Goal: Task Accomplishment & Management: Complete application form

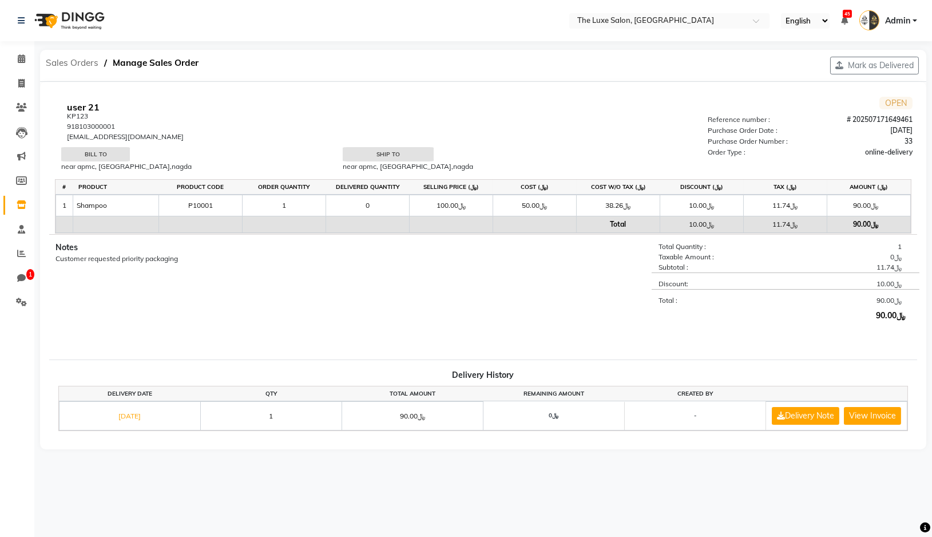
click at [88, 60] on span "Sales Orders" at bounding box center [72, 63] width 64 height 21
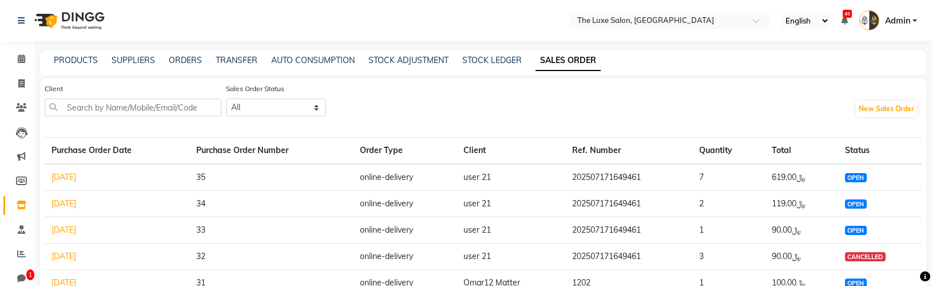
click at [76, 229] on link "[DATE]" at bounding box center [64, 229] width 25 height 10
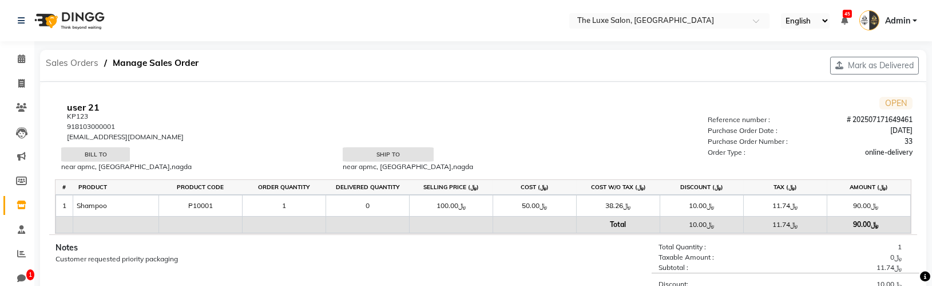
click at [66, 66] on span "Sales Orders" at bounding box center [72, 63] width 64 height 21
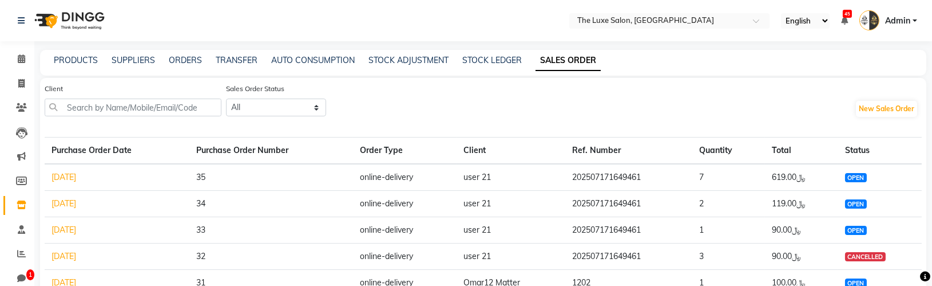
click at [76, 231] on link "[DATE]" at bounding box center [64, 229] width 25 height 10
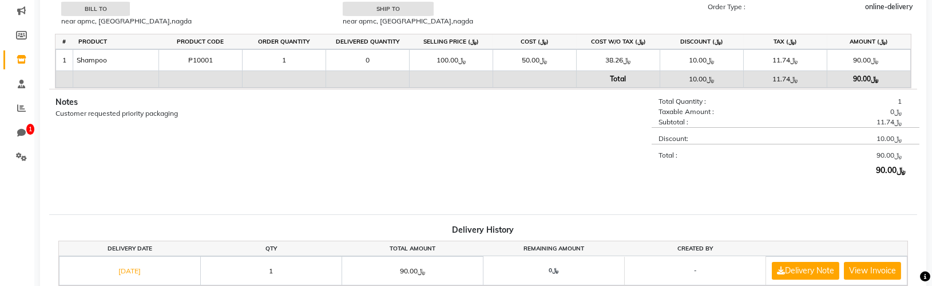
scroll to position [204, 0]
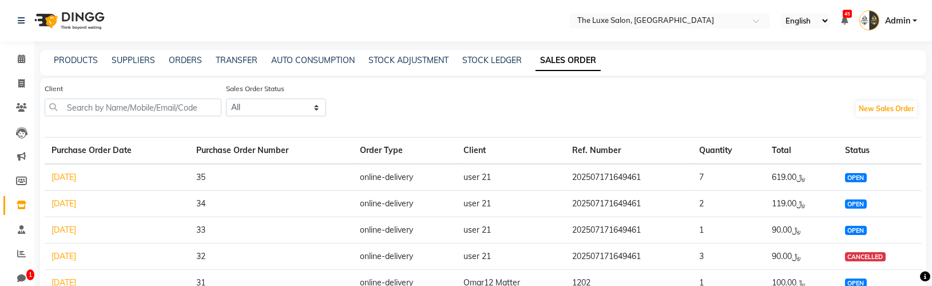
click at [64, 229] on link "[DATE]" at bounding box center [64, 229] width 25 height 10
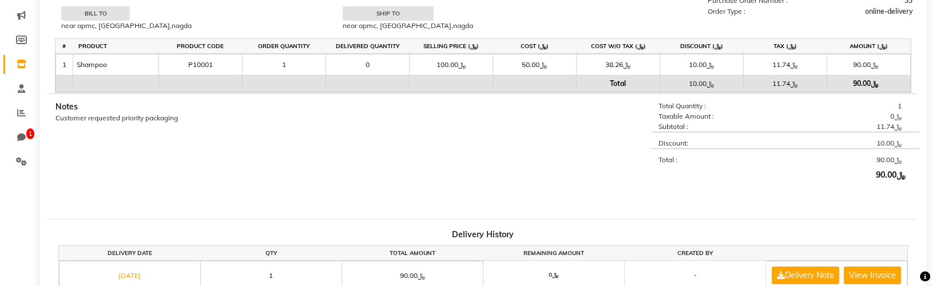
scroll to position [204, 0]
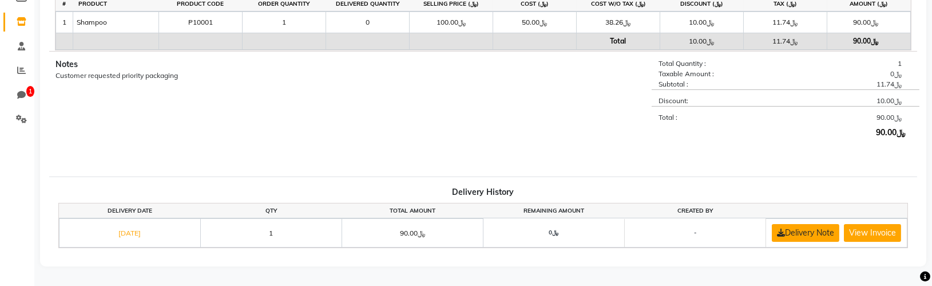
click at [836, 224] on button "Delivery Note" at bounding box center [806, 233] width 68 height 18
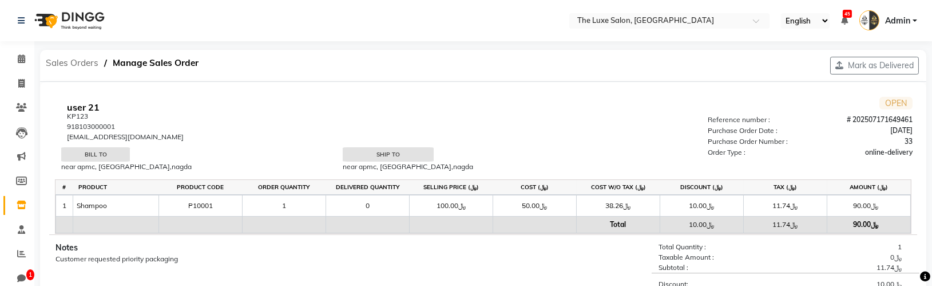
click at [71, 61] on span "Sales Orders" at bounding box center [72, 63] width 64 height 21
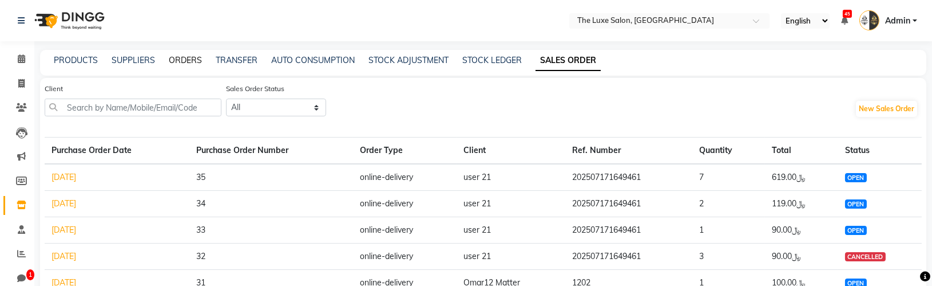
click at [187, 58] on link "ORDERS" at bounding box center [185, 60] width 33 height 10
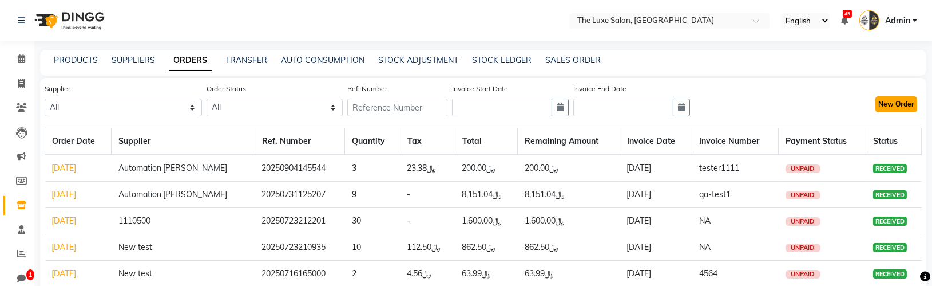
click at [903, 102] on button "New Order" at bounding box center [897, 104] width 42 height 16
select select "true"
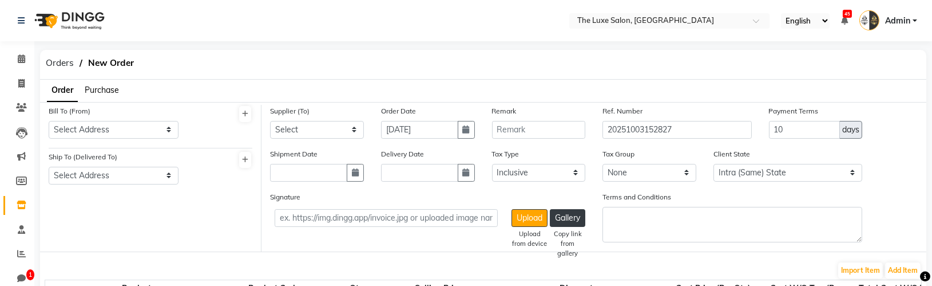
click at [616, 157] on label "Tax Group" at bounding box center [619, 154] width 32 height 10
click at [61, 64] on span "Orders" at bounding box center [59, 63] width 39 height 21
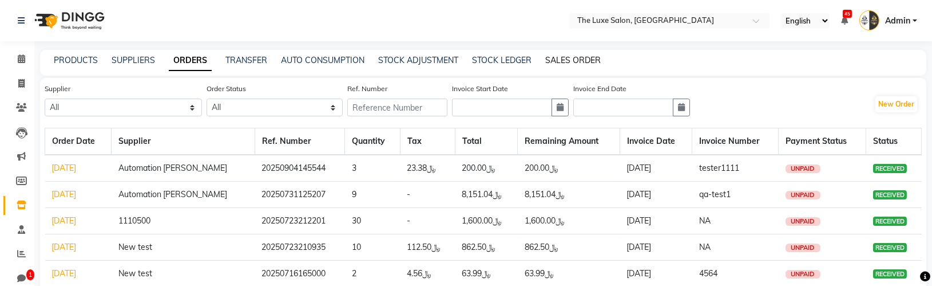
click at [557, 64] on link "SALES ORDER" at bounding box center [573, 60] width 56 height 10
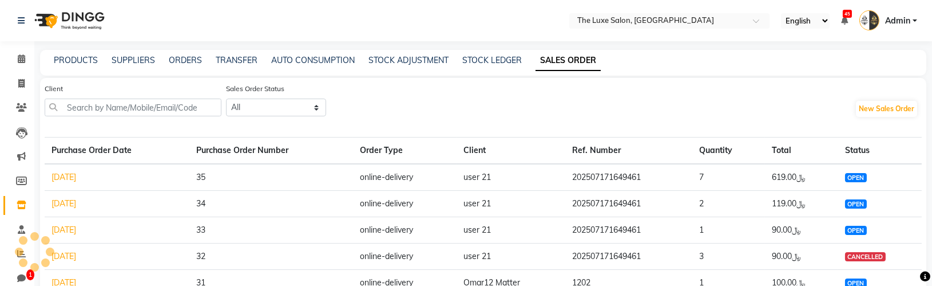
click at [70, 203] on link "[DATE]" at bounding box center [64, 203] width 25 height 10
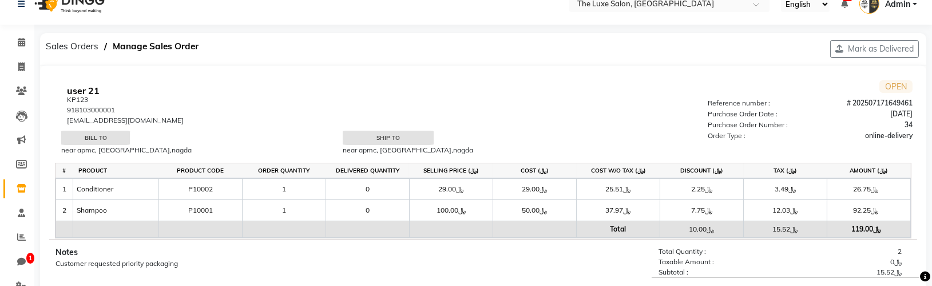
scroll to position [225, 0]
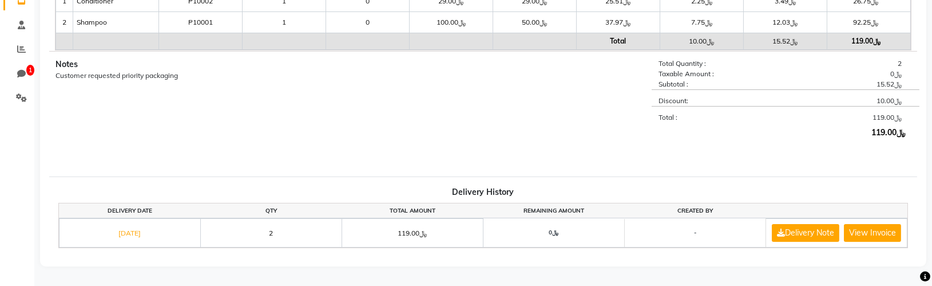
click at [136, 228] on link "[DATE]" at bounding box center [130, 232] width 22 height 9
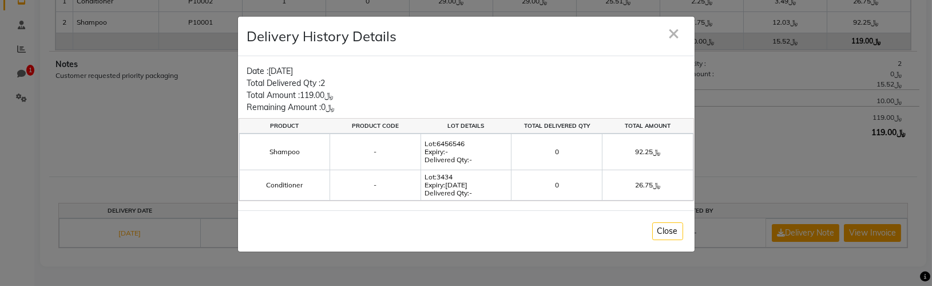
click at [672, 34] on span "×" at bounding box center [674, 31] width 12 height 25
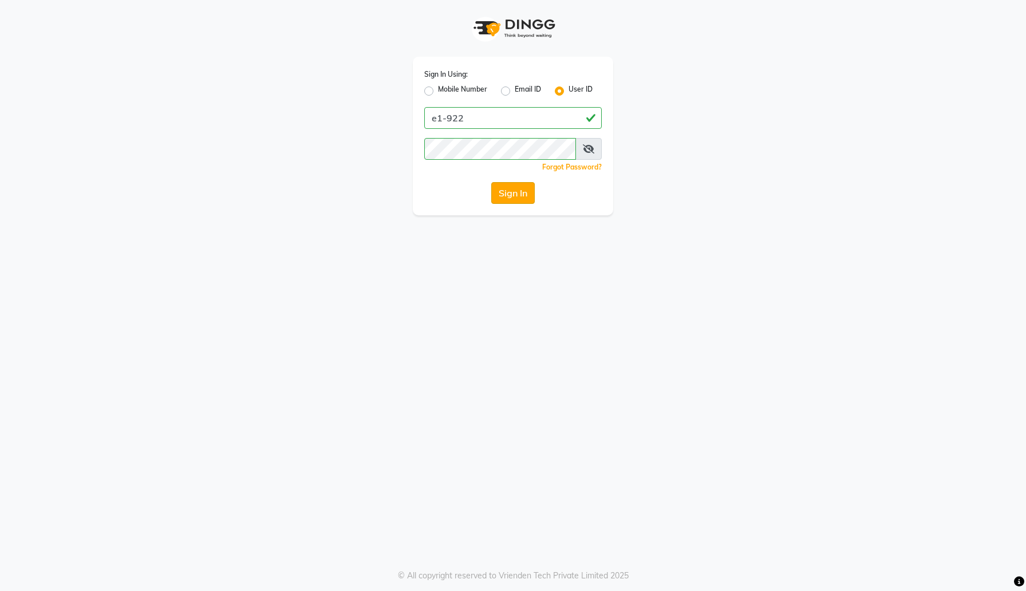
click at [519, 192] on button "Sign In" at bounding box center [512, 193] width 43 height 22
